Goal: Task Accomplishment & Management: Complete application form

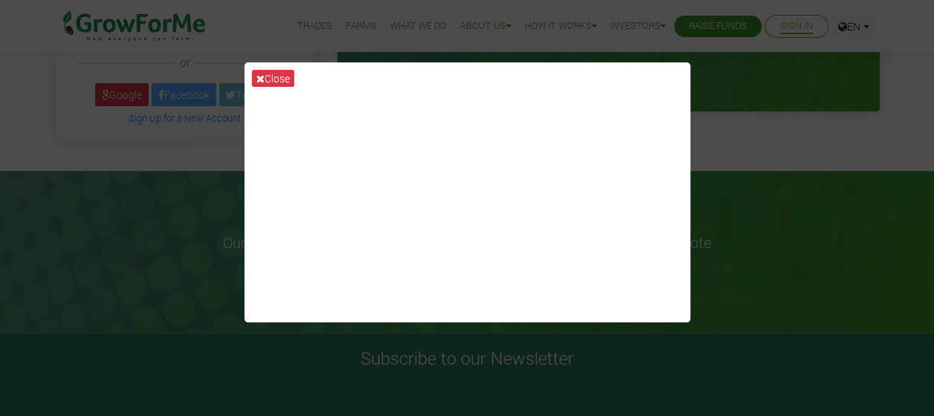
scroll to position [263, 0]
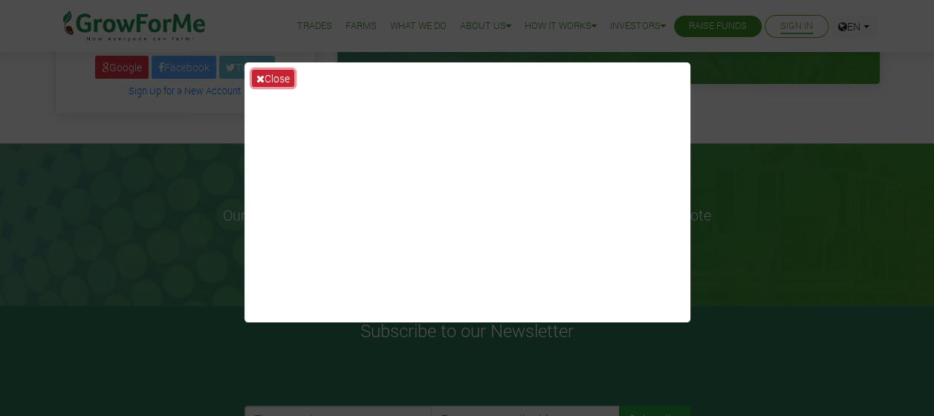
click at [275, 80] on button "Close" at bounding box center [273, 78] width 42 height 17
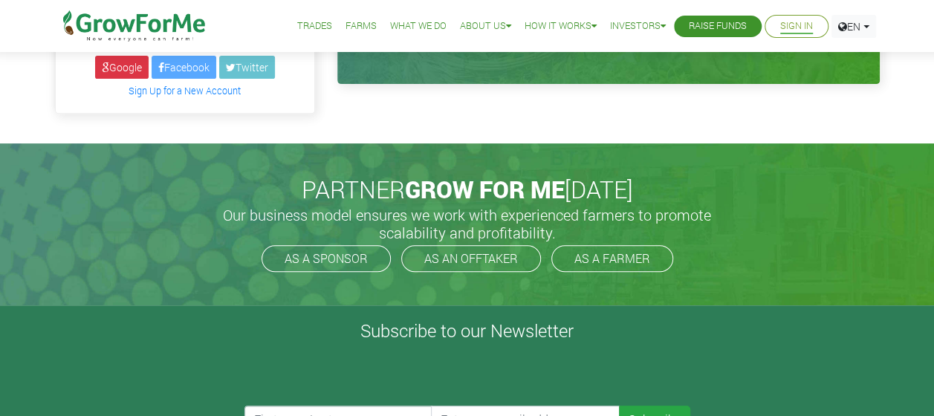
scroll to position [0, 0]
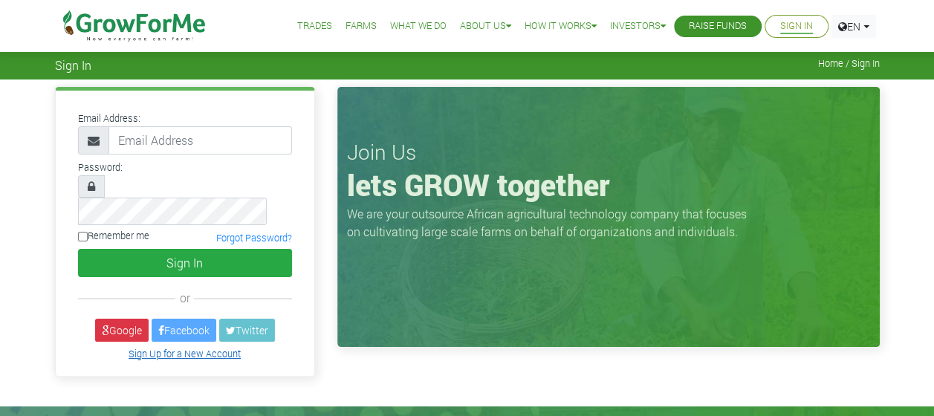
click at [143, 348] on link "Sign Up for a New Account" at bounding box center [185, 354] width 112 height 12
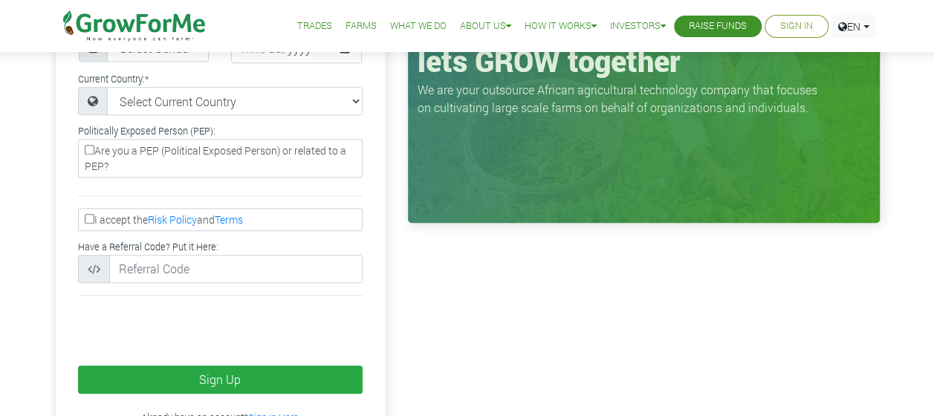
scroll to position [329, 0]
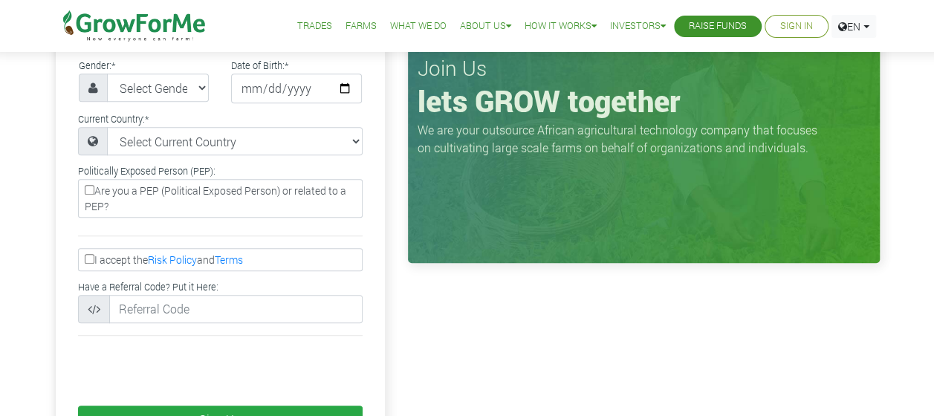
click at [164, 179] on label "Are you a PEP (Political Exposed Person) or related to a PEP?" at bounding box center [220, 198] width 285 height 39
click at [94, 185] on input "Are you a PEP (Political Exposed Person) or related to a PEP?" at bounding box center [90, 190] width 10 height 10
click at [101, 179] on label "Are you a PEP (Political Exposed Person) or related to a PEP?" at bounding box center [220, 198] width 285 height 39
click at [94, 185] on input "Are you a PEP (Political Exposed Person) or related to a PEP?" at bounding box center [90, 190] width 10 height 10
checkbox input "false"
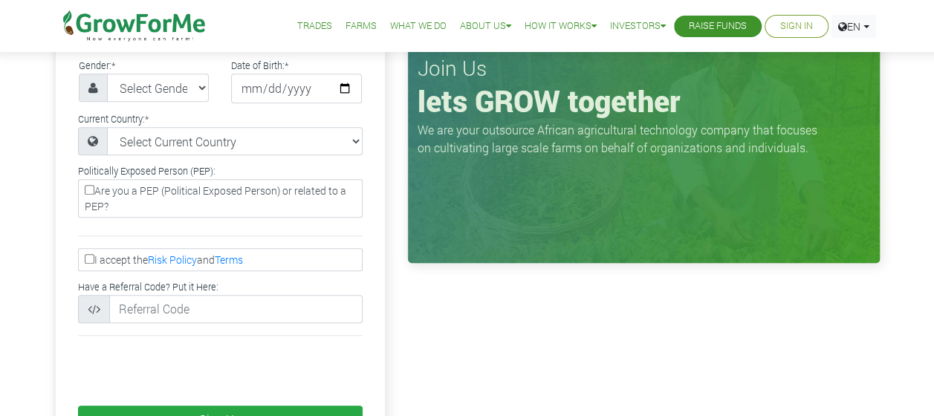
scroll to position [0, 0]
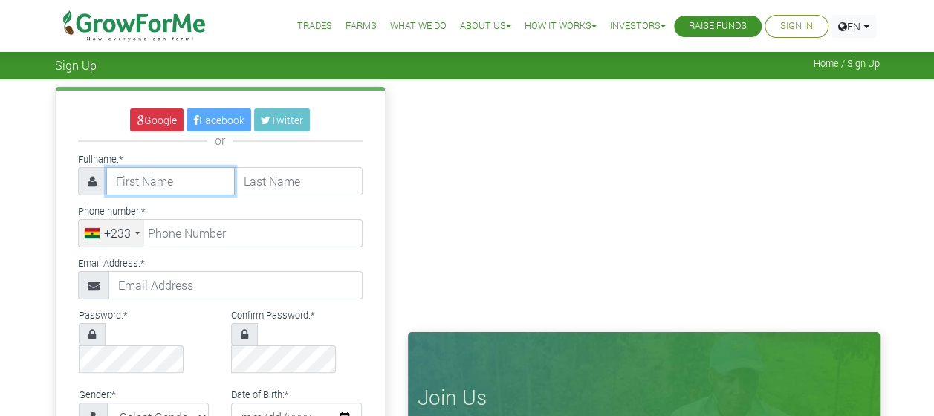
click at [162, 187] on input "text" at bounding box center [170, 181] width 129 height 28
type input "Jenny Kafui"
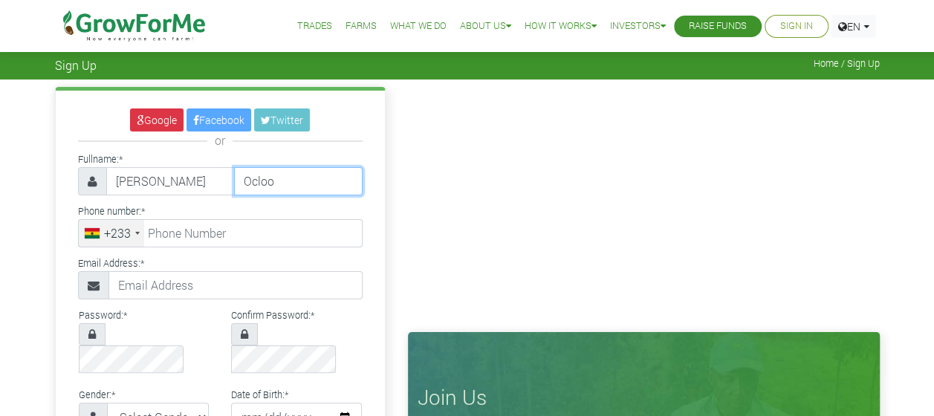
type input "Ocloo"
click at [189, 187] on input "Jenny Kafui" at bounding box center [170, 181] width 129 height 28
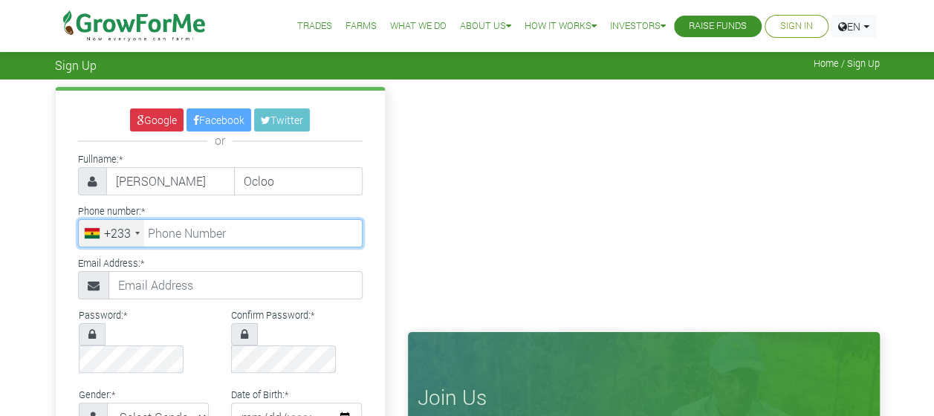
click at [187, 225] on input "tel" at bounding box center [220, 233] width 285 height 28
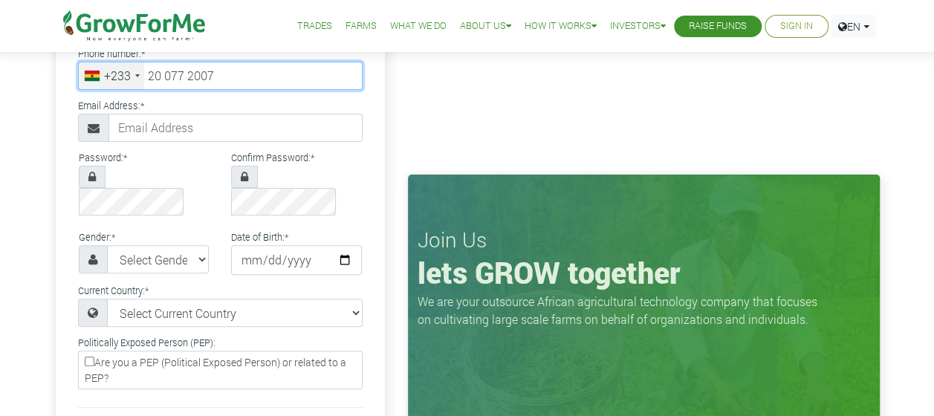
scroll to position [158, 0]
type input "20 077 2007"
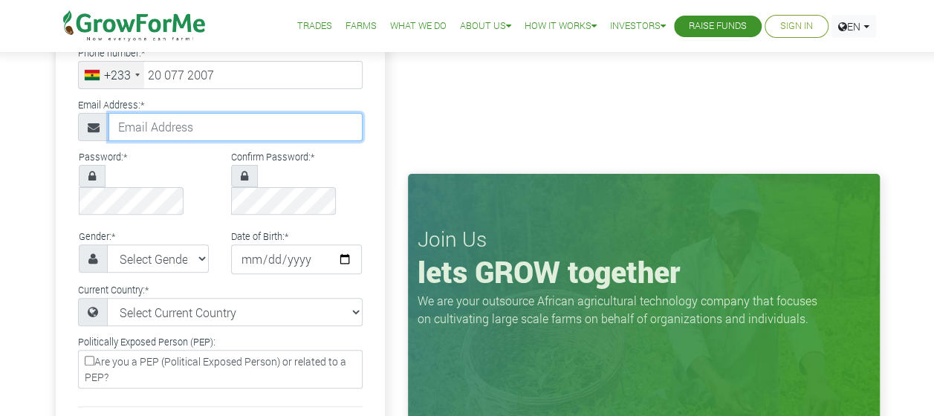
click at [198, 121] on input "text" at bounding box center [236, 127] width 254 height 28
type input "jennykocloo@gmail.com"
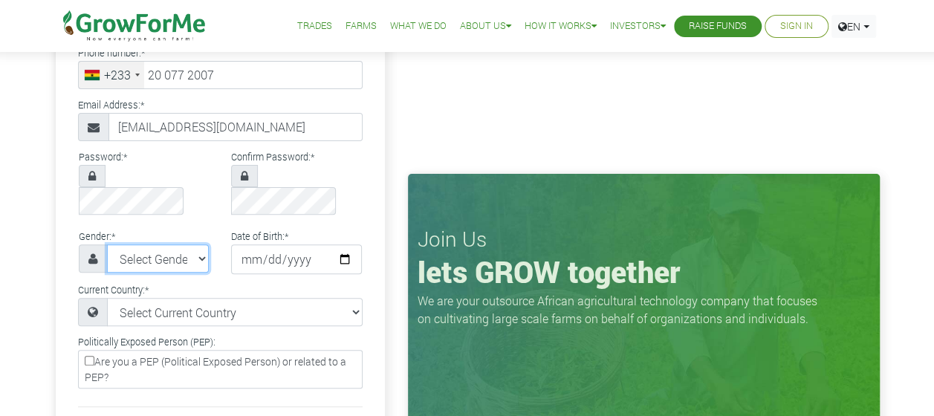
click at [132, 245] on select "Select Gender Female Male" at bounding box center [158, 259] width 103 height 28
select select "Female"
click at [107, 245] on select "Select Gender Female Male" at bounding box center [158, 259] width 103 height 28
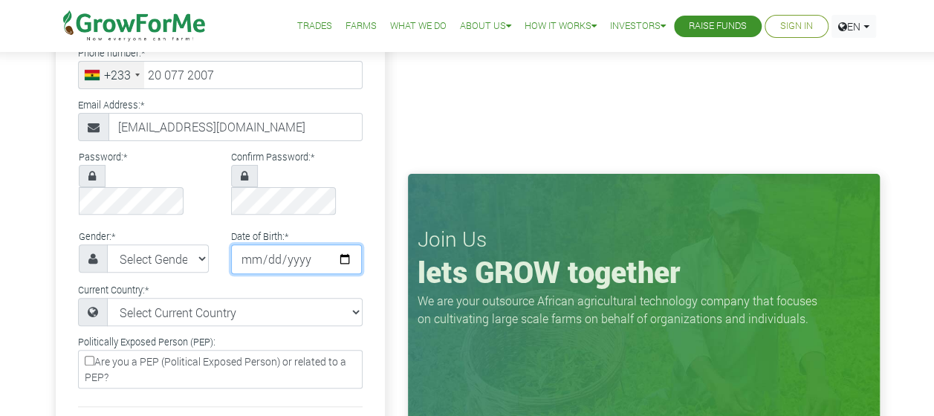
click at [267, 245] on input "date" at bounding box center [296, 260] width 131 height 30
click at [246, 245] on input "date" at bounding box center [296, 260] width 131 height 30
click at [245, 245] on input "date" at bounding box center [296, 260] width 131 height 30
type input "1996-06-18"
click at [251, 280] on div "Current Country: * Select Current Country Afghanistan Albania Algeria American …" at bounding box center [220, 303] width 307 height 46
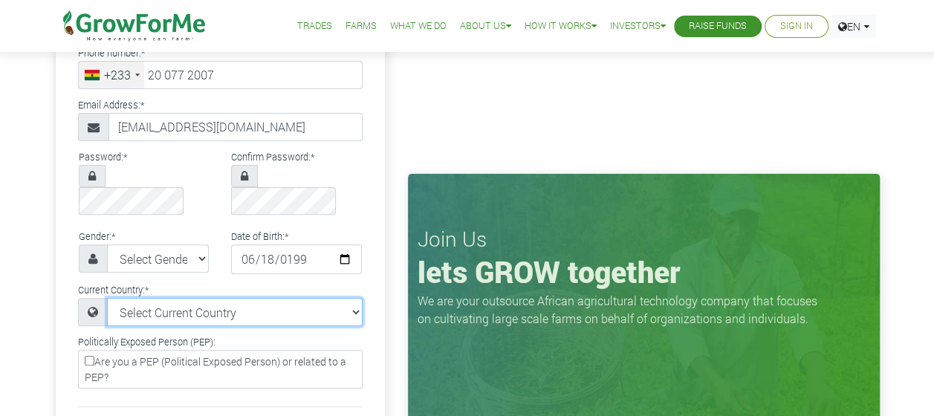
click at [247, 298] on select "Select Current Country Afghanistan Albania Algeria American Samoa Andorra Angol…" at bounding box center [235, 312] width 256 height 28
select select "Ghana"
click at [107, 298] on select "Select Current Country Afghanistan Albania Algeria American Samoa Andorra Angol…" at bounding box center [235, 312] width 256 height 28
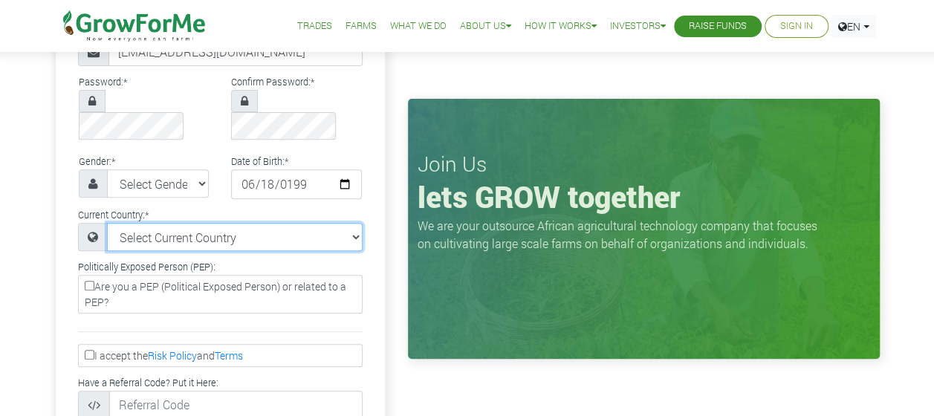
scroll to position [234, 0]
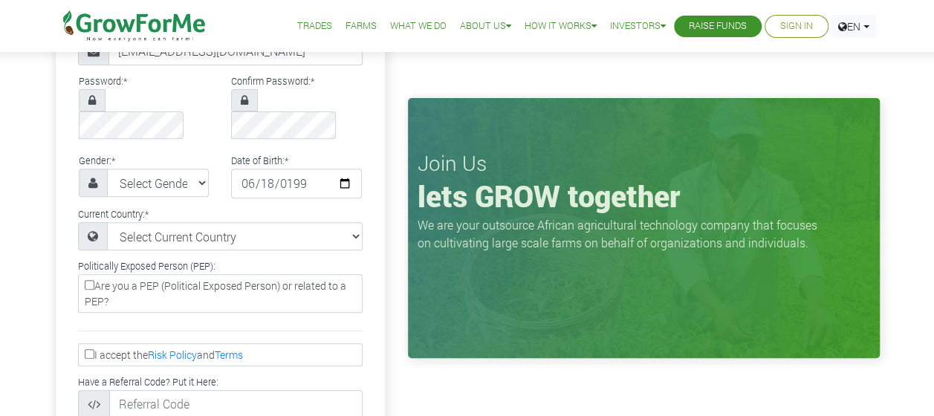
click at [87, 349] on input "I accept the Risk Policy and Terms" at bounding box center [90, 354] width 10 height 10
checkbox input "true"
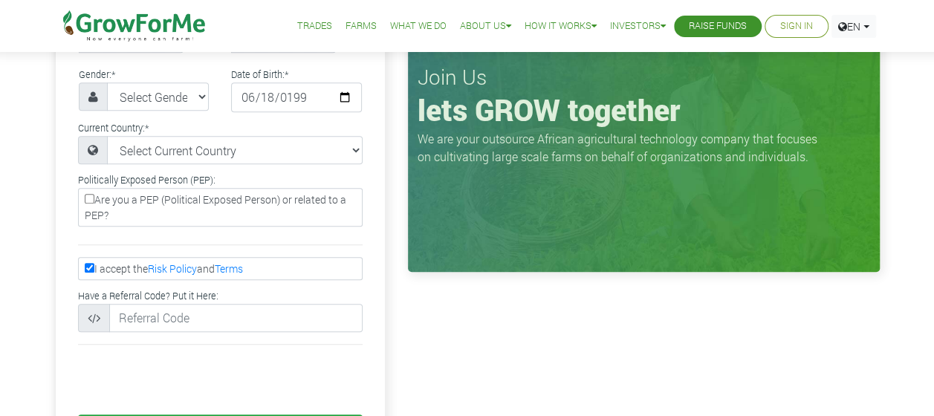
scroll to position [354, 0]
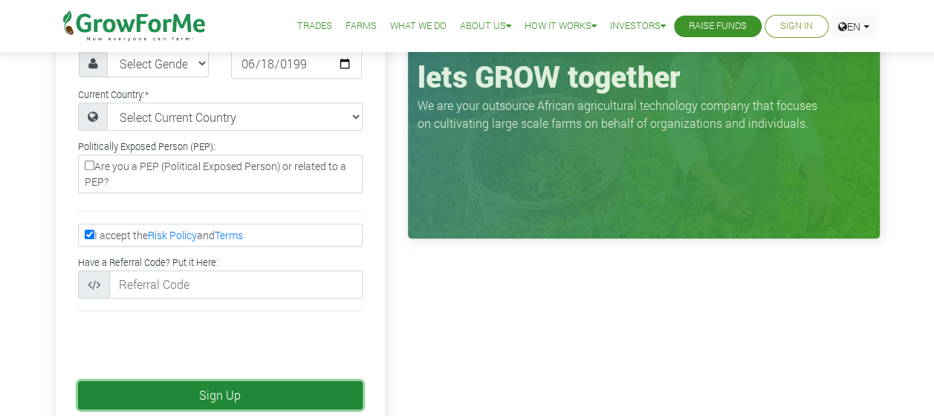
click at [223, 381] on button "Sign Up" at bounding box center [220, 395] width 285 height 28
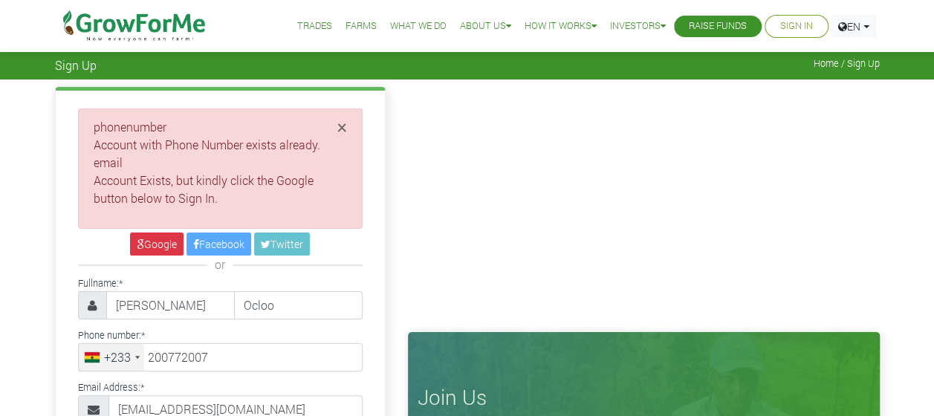
type input "20 077 2007"
click at [343, 125] on span "×" at bounding box center [342, 127] width 10 height 24
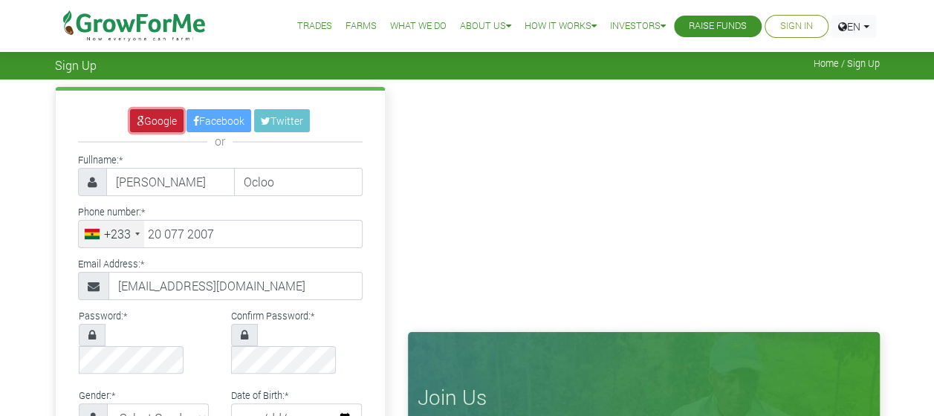
click at [161, 114] on link "Google" at bounding box center [157, 120] width 54 height 23
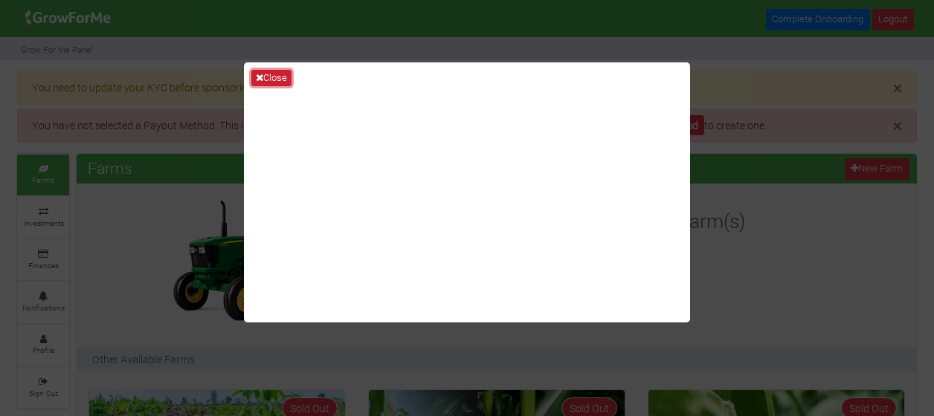
click at [268, 74] on button "Close" at bounding box center [271, 78] width 40 height 16
